Goal: Task Accomplishment & Management: Use online tool/utility

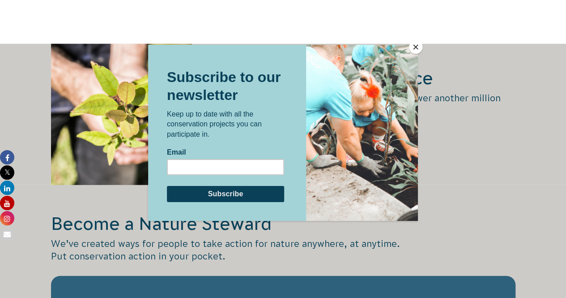
scroll to position [1430, 0]
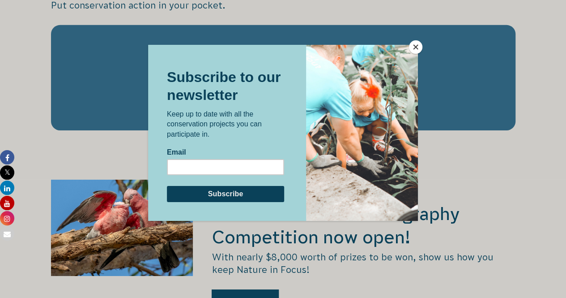
click at [414, 46] on button "Close" at bounding box center [415, 46] width 13 height 13
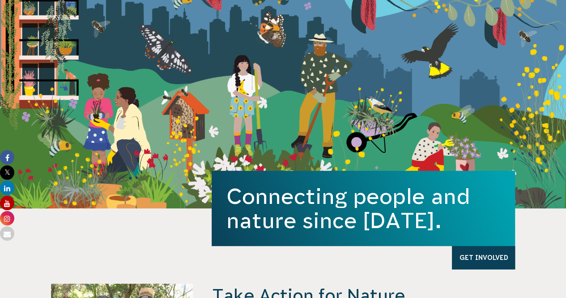
scroll to position [0, 0]
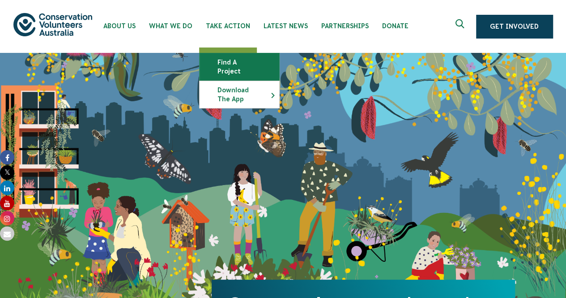
click at [245, 64] on link "Find a project" at bounding box center [240, 66] width 80 height 27
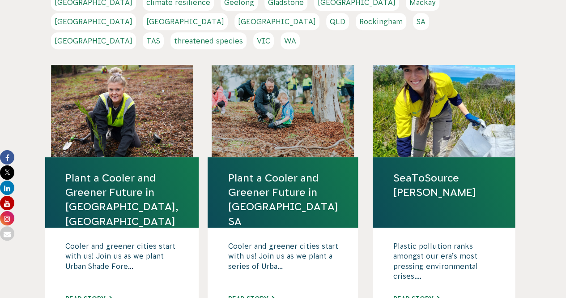
scroll to position [177, 0]
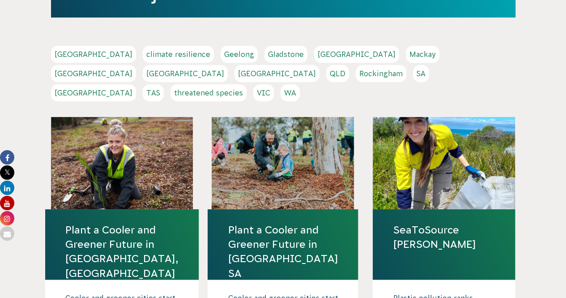
click at [228, 65] on link "[GEOGRAPHIC_DATA]" at bounding box center [185, 73] width 85 height 17
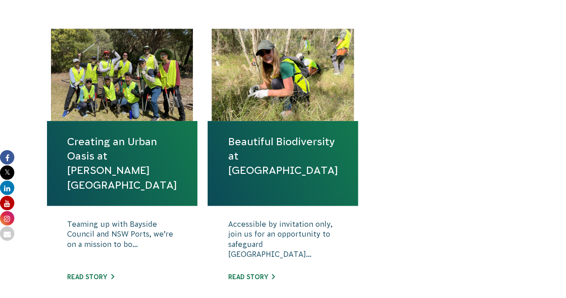
scroll to position [313, 0]
